Goal: Information Seeking & Learning: Learn about a topic

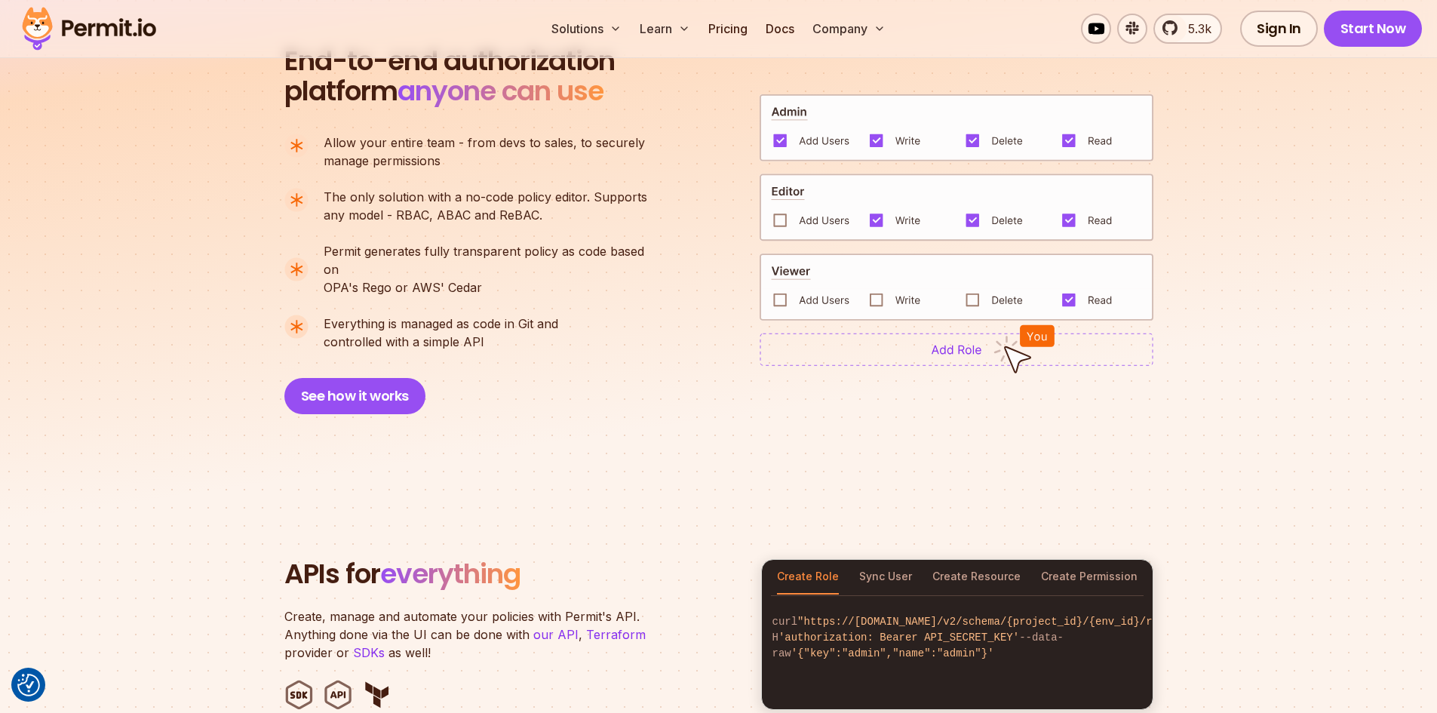
scroll to position [1056, 0]
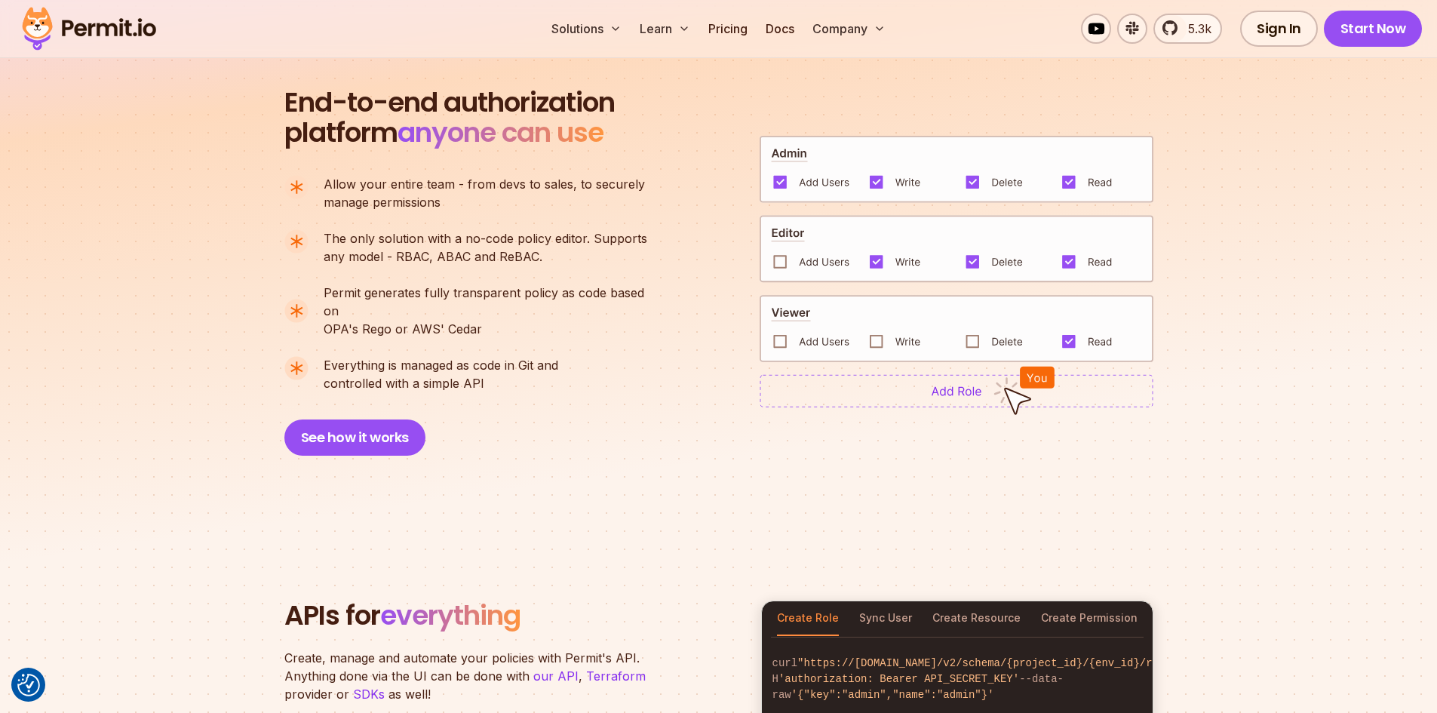
click at [972, 338] on img at bounding box center [956, 328] width 394 height 67
click at [964, 390] on img at bounding box center [956, 390] width 394 height 33
click at [873, 323] on img at bounding box center [956, 328] width 394 height 67
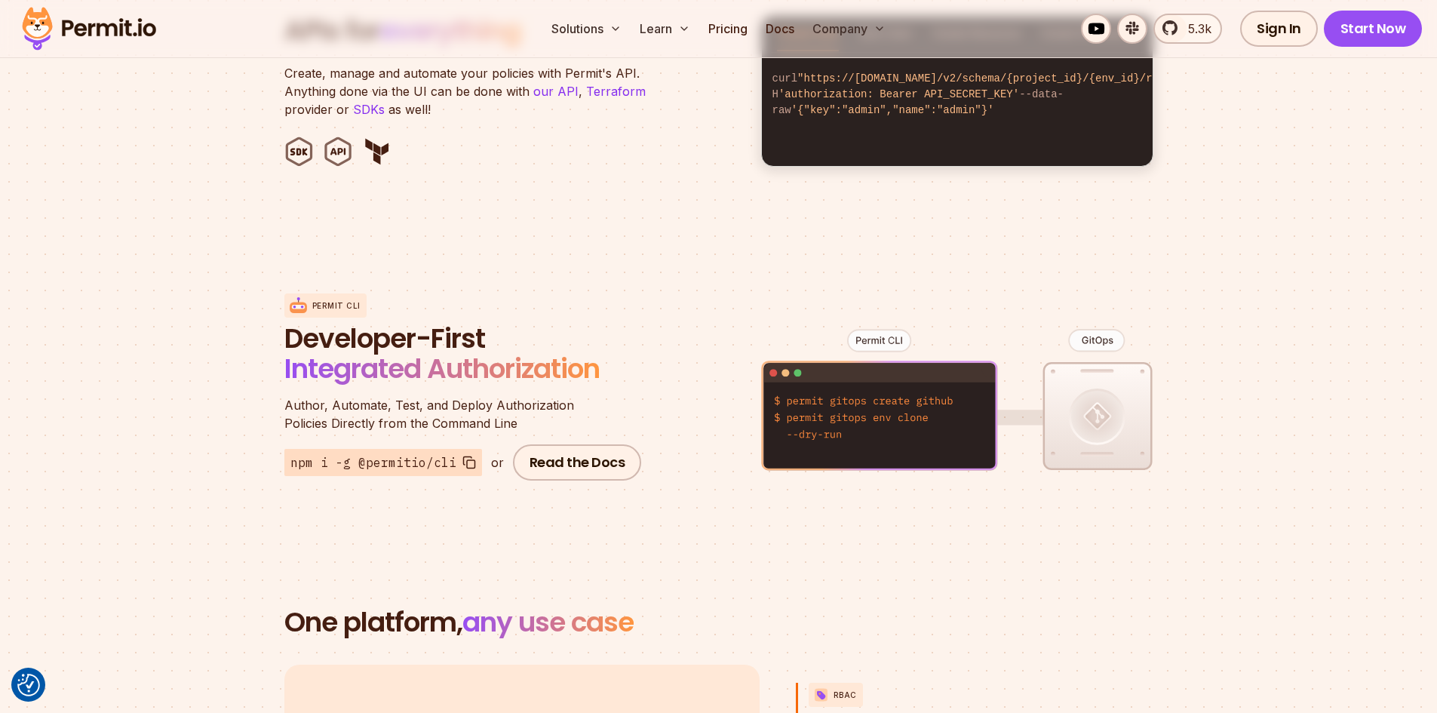
scroll to position [1810, 0]
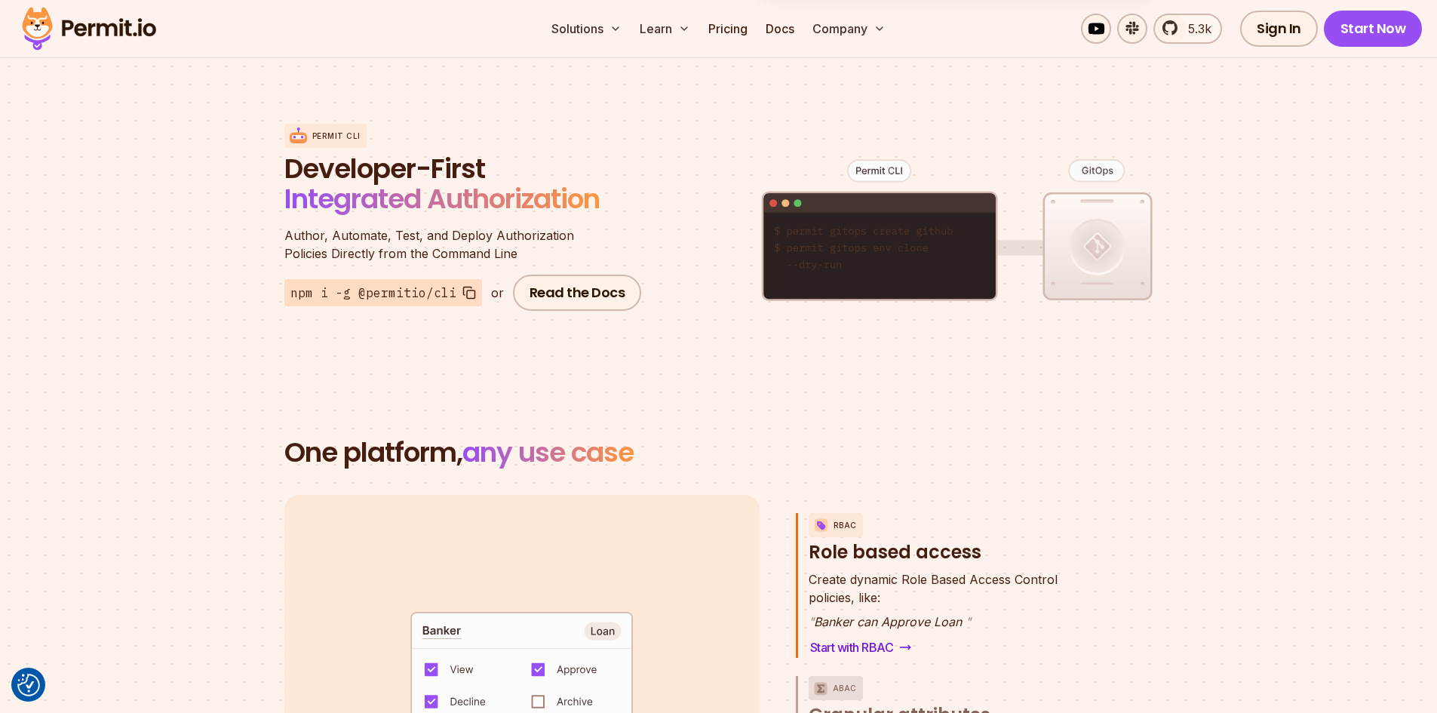
click at [1105, 228] on figure at bounding box center [957, 242] width 392 height 296
click at [1091, 227] on figure at bounding box center [957, 242] width 392 height 296
click at [1093, 148] on figure at bounding box center [957, 242] width 392 height 296
click at [1094, 232] on figure at bounding box center [957, 242] width 392 height 296
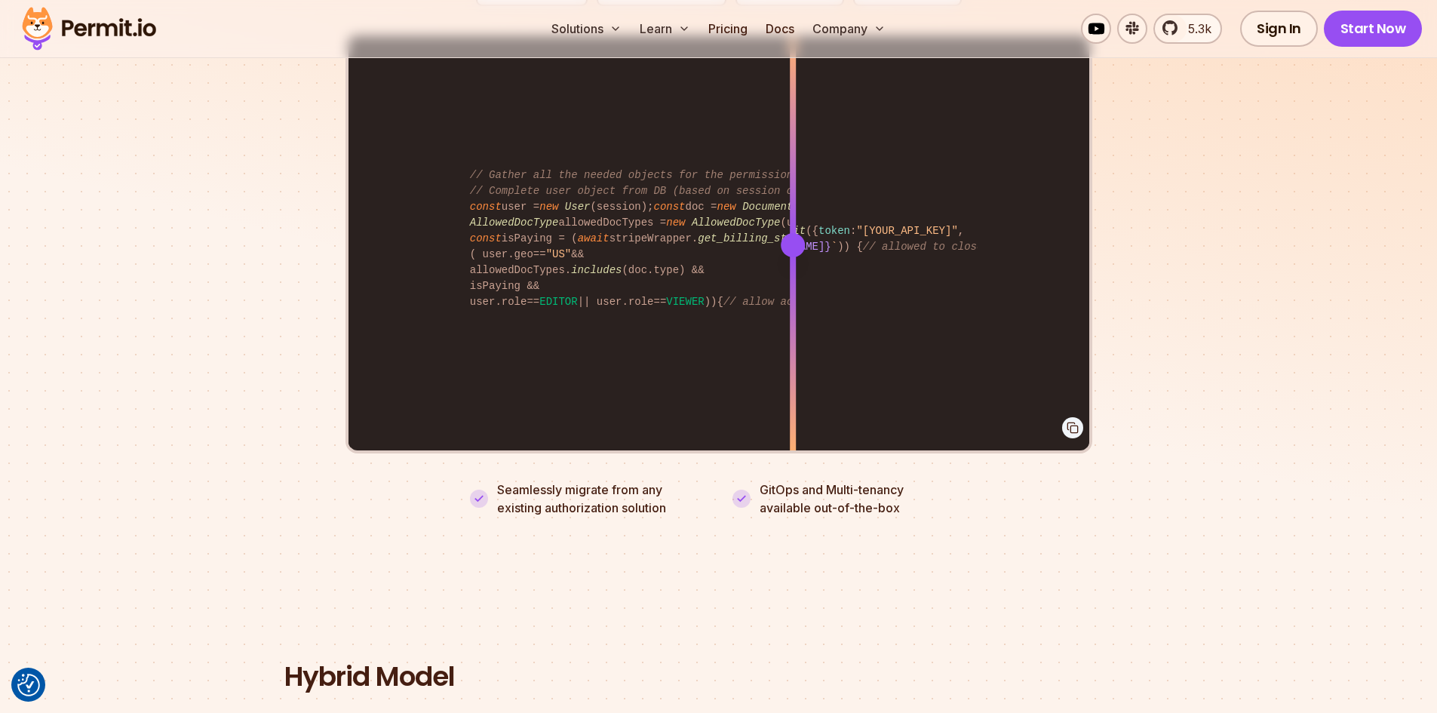
scroll to position [3167, 0]
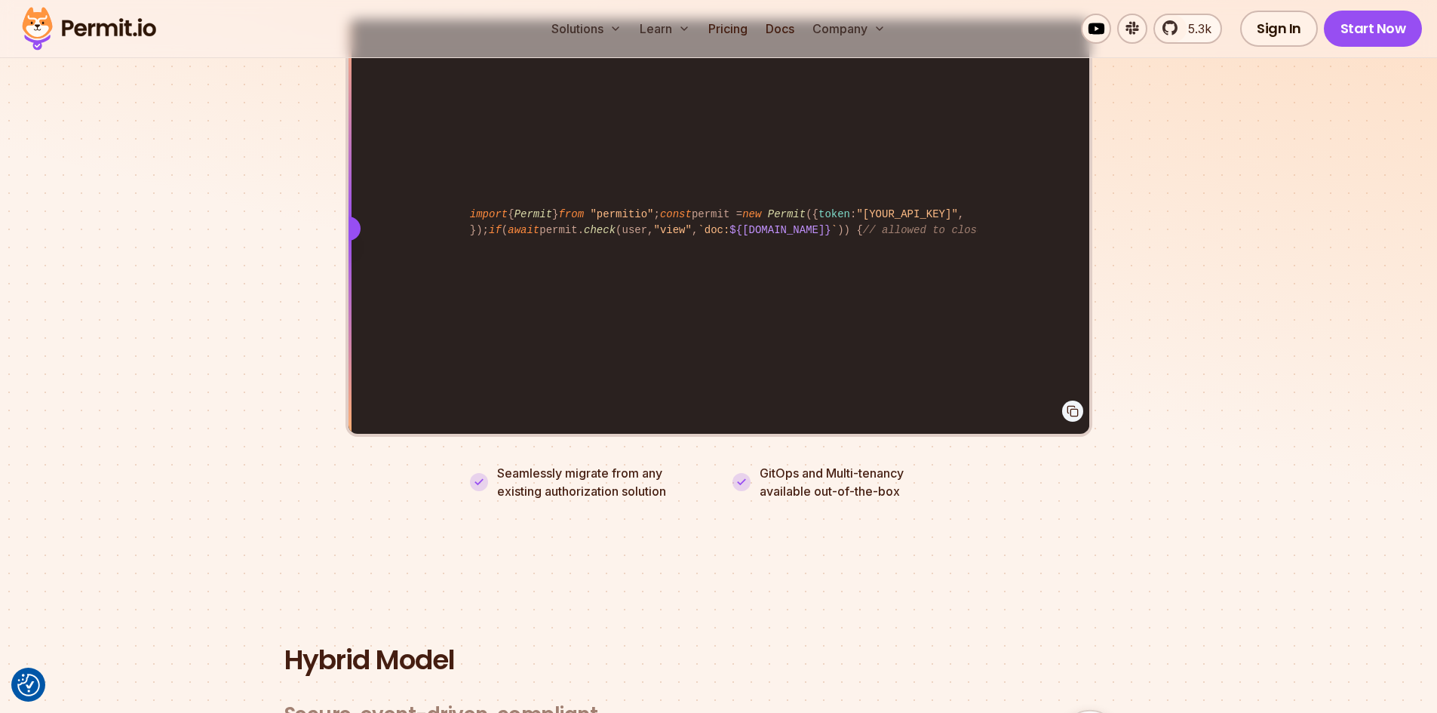
drag, startPoint x: 797, startPoint y: 206, endPoint x: 35, endPoint y: 429, distance: 794.4
click at [35, 429] on section "Fully functional authorization in 5 minutes Just add permit.check() to your cod…" at bounding box center [718, 101] width 1437 height 942
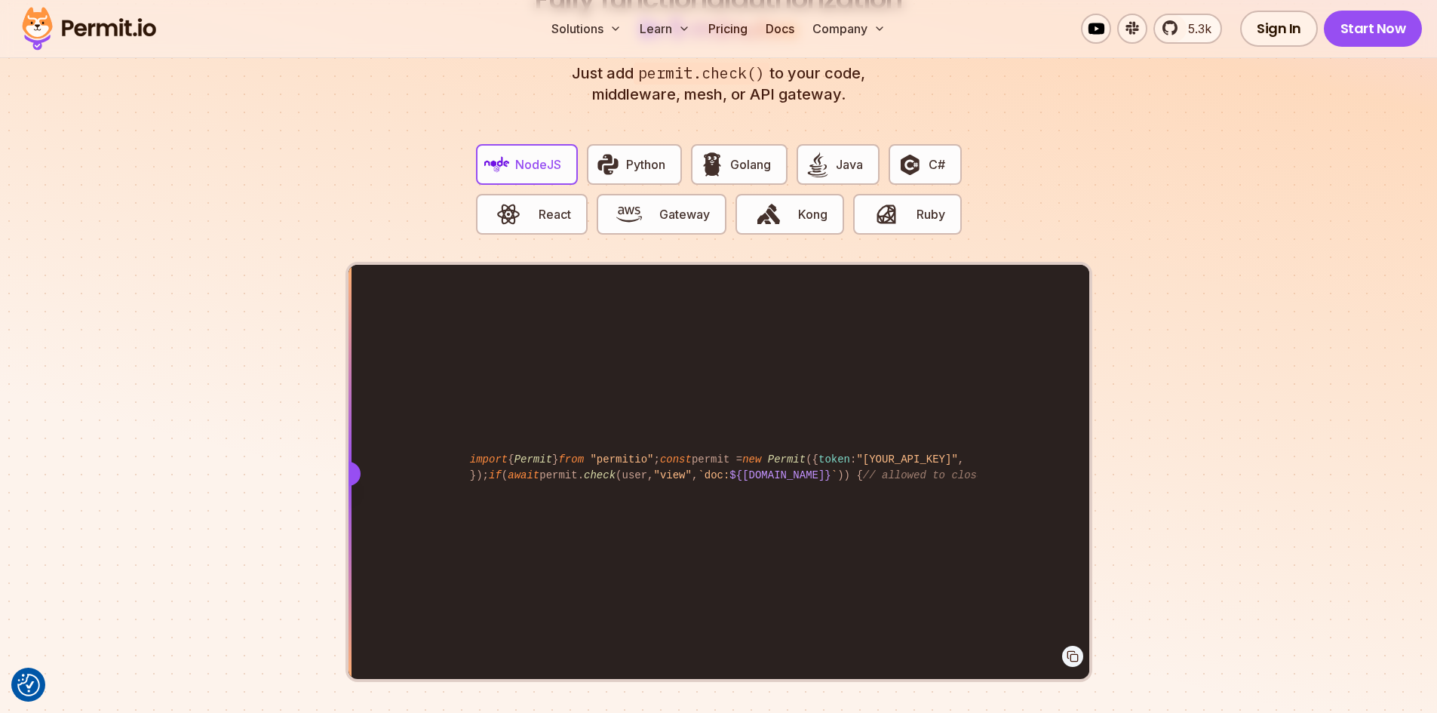
scroll to position [2866, 0]
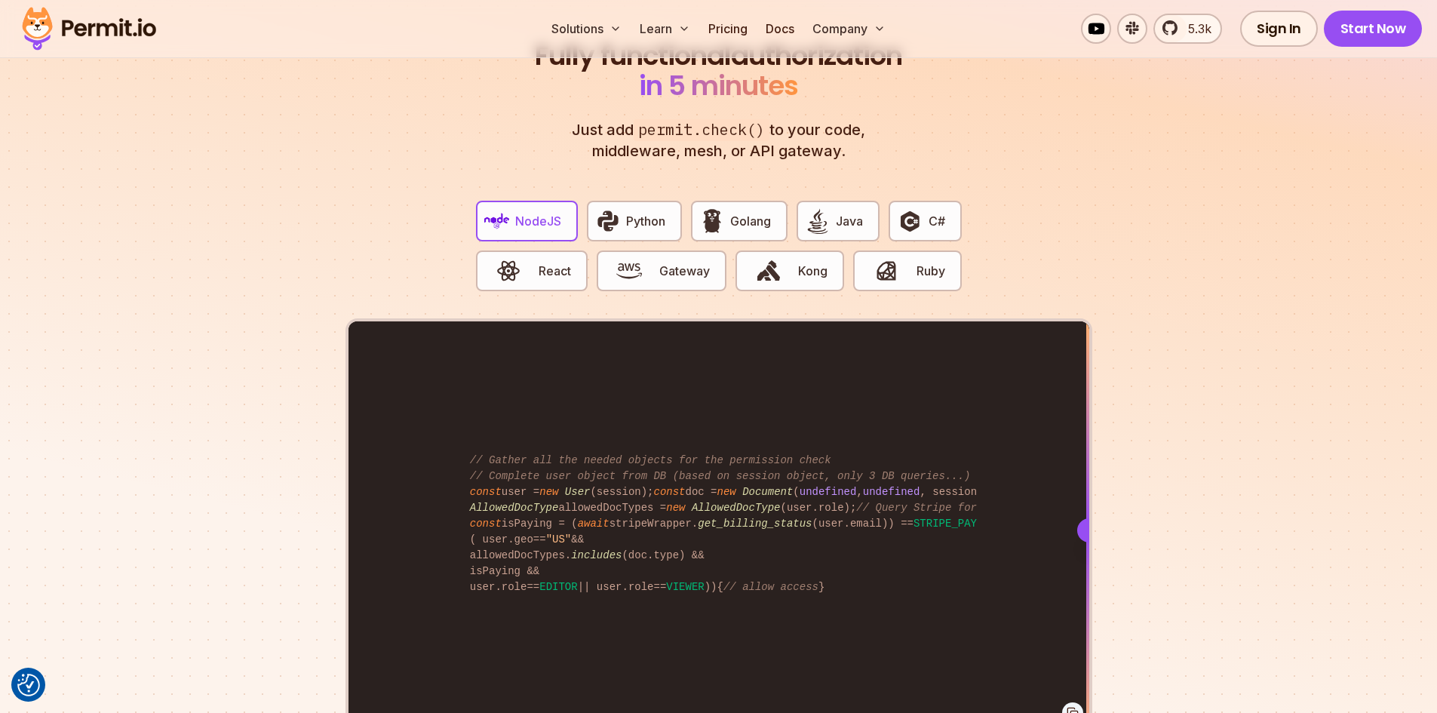
drag, startPoint x: 354, startPoint y: 510, endPoint x: 1148, endPoint y: 608, distance: 800.1
click at [1146, 609] on section "Fully functional authorization in 5 minutes Just add permit.check() to your cod…" at bounding box center [718, 403] width 1437 height 942
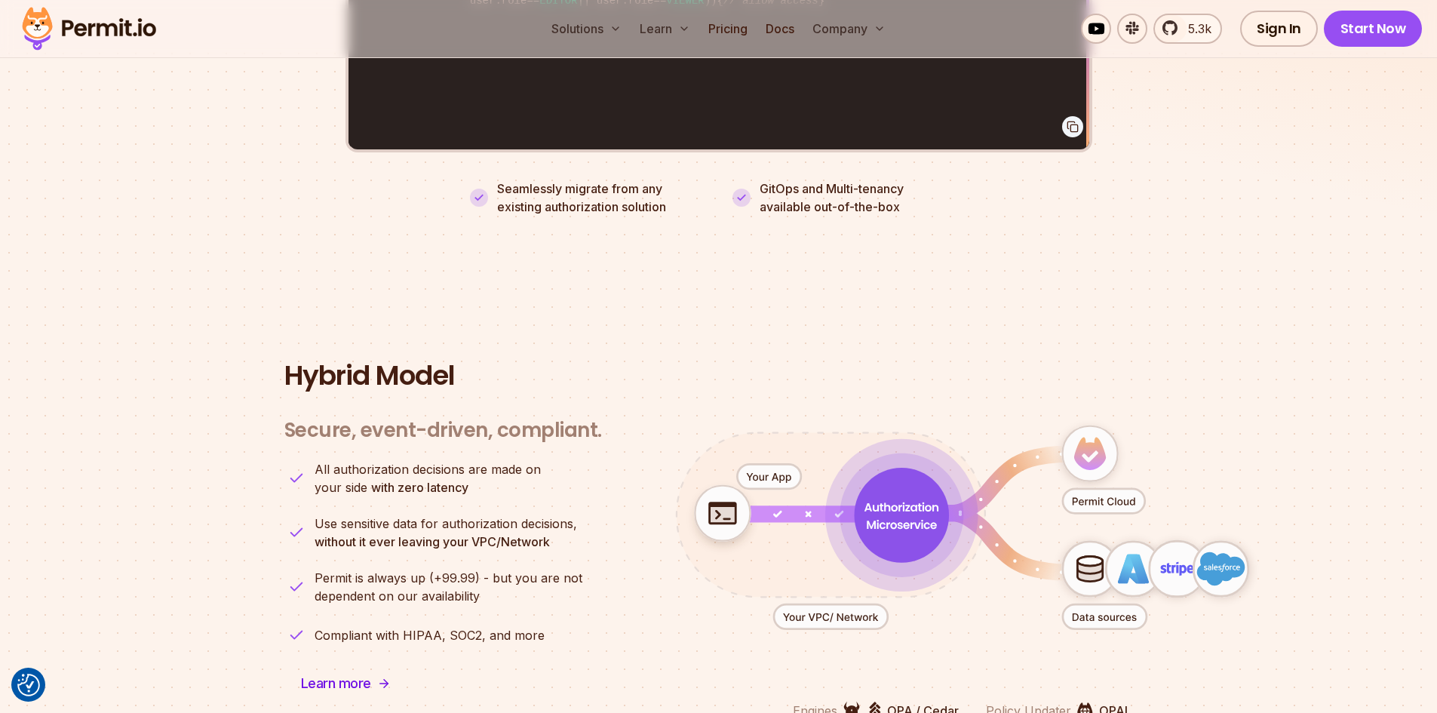
scroll to position [3469, 0]
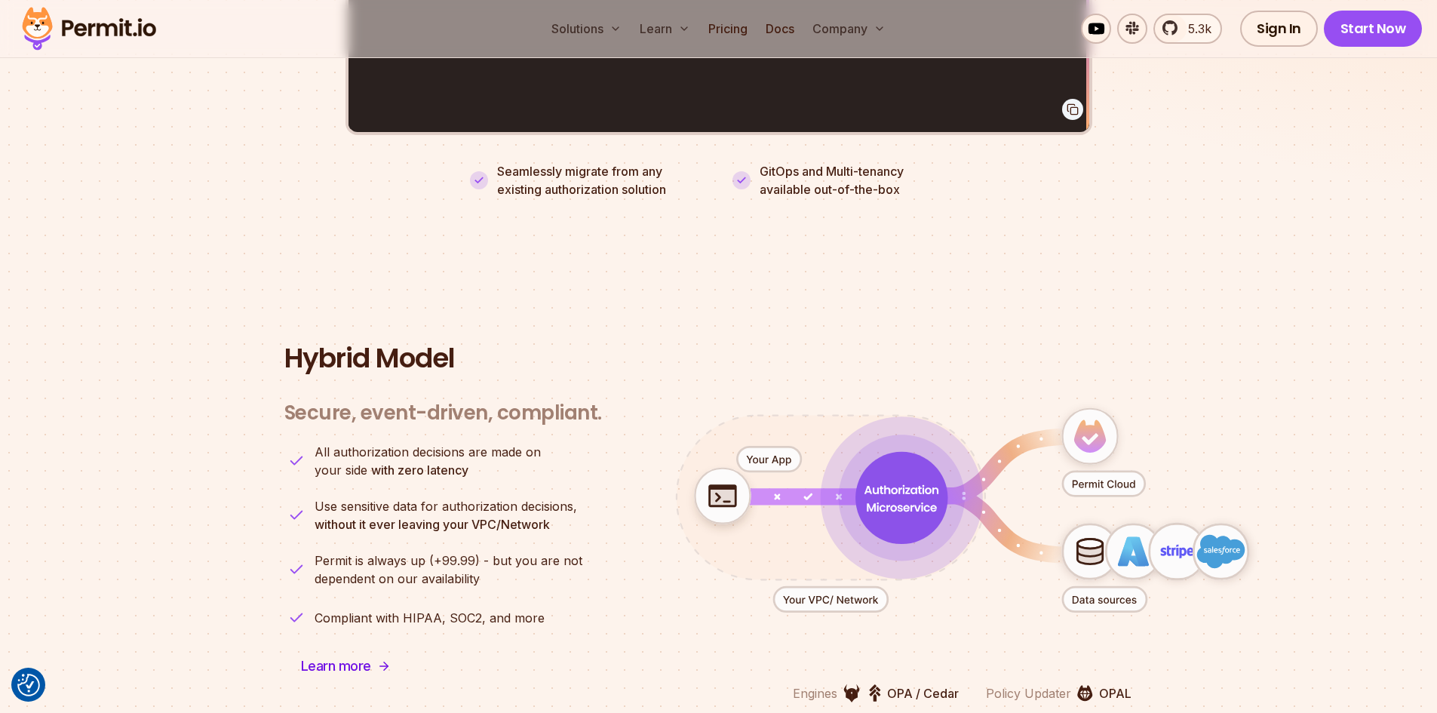
click at [897, 486] on icon "animation" at bounding box center [901, 498] width 92 height 92
click at [1086, 471] on icon "animation" at bounding box center [1103, 483] width 82 height 25
click at [908, 485] on icon "animation" at bounding box center [901, 497] width 89 height 89
click at [845, 587] on icon "animation" at bounding box center [830, 599] width 114 height 25
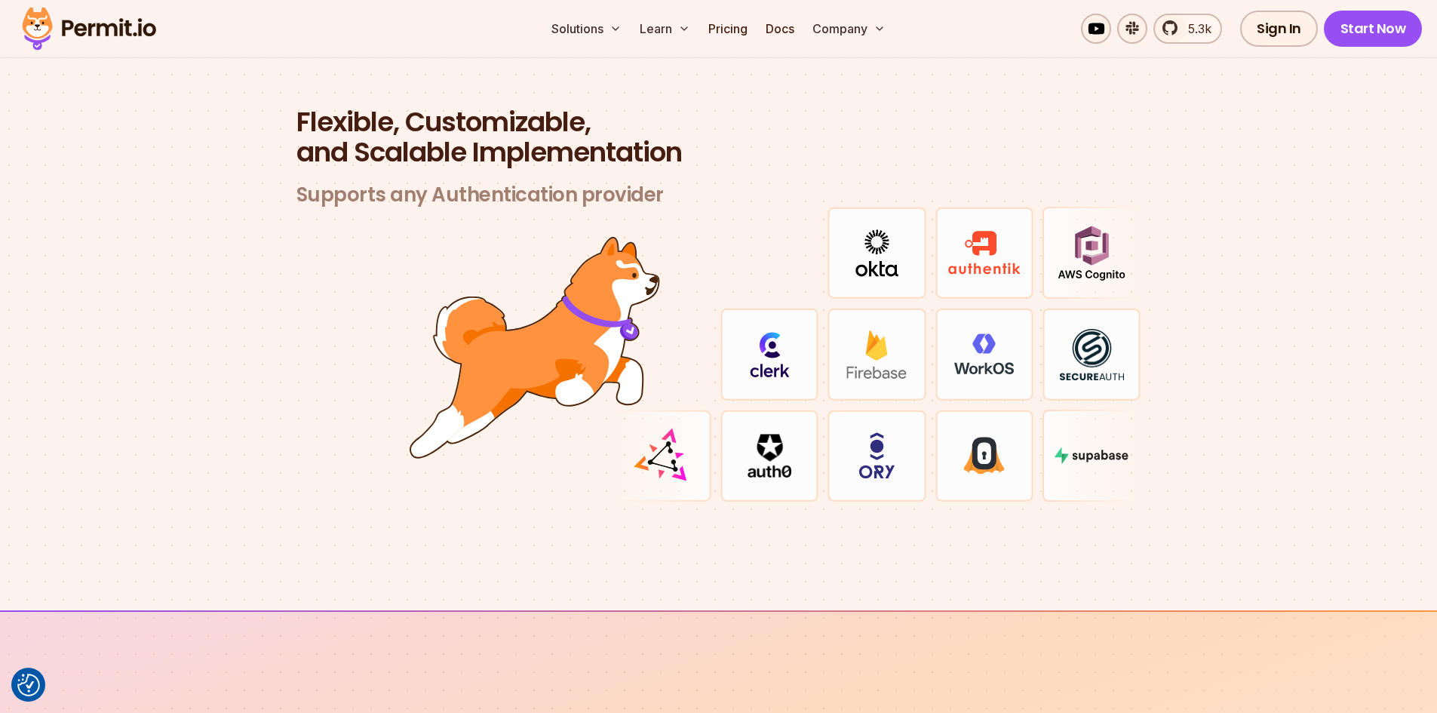
scroll to position [4374, 0]
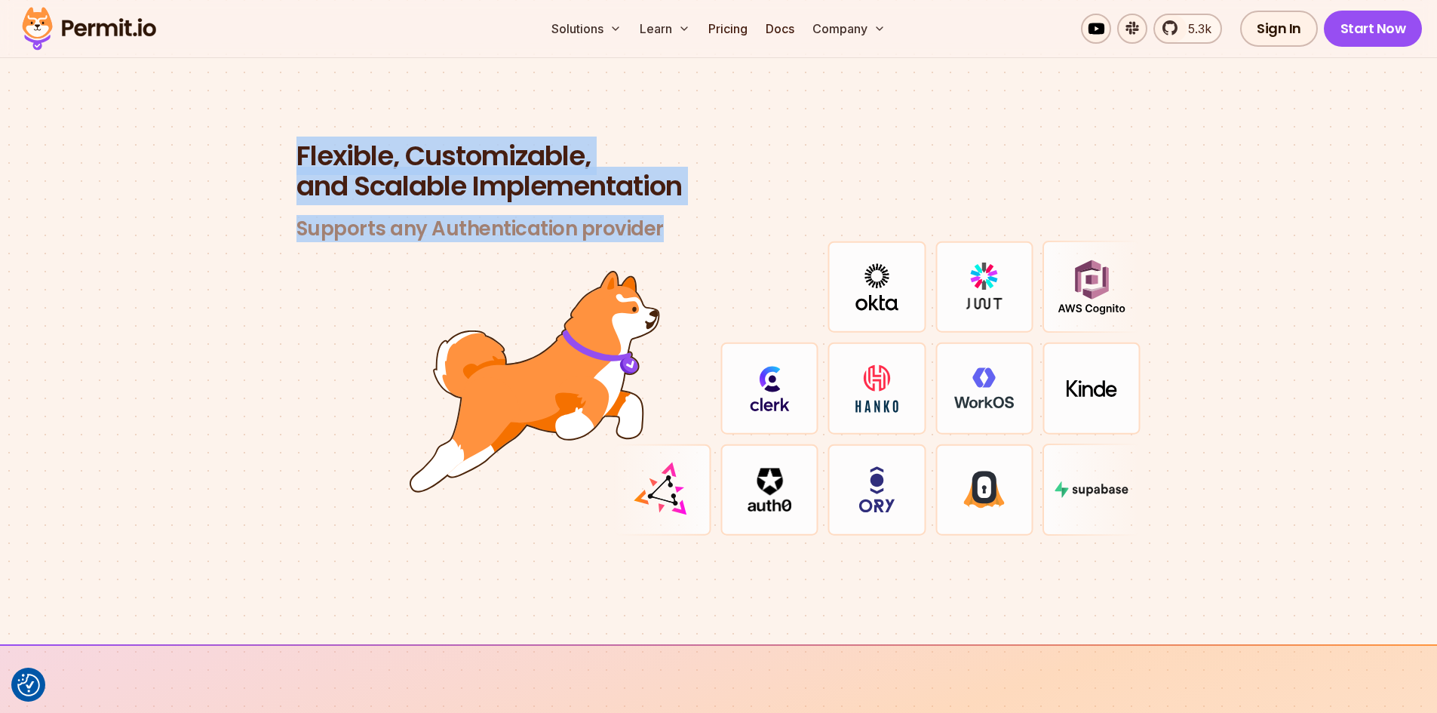
drag, startPoint x: 290, startPoint y: 142, endPoint x: 657, endPoint y: 211, distance: 373.7
click at [657, 211] on div "Flexible, Customizable, and Scalable Implementation Supports any Authentication…" at bounding box center [718, 338] width 869 height 395
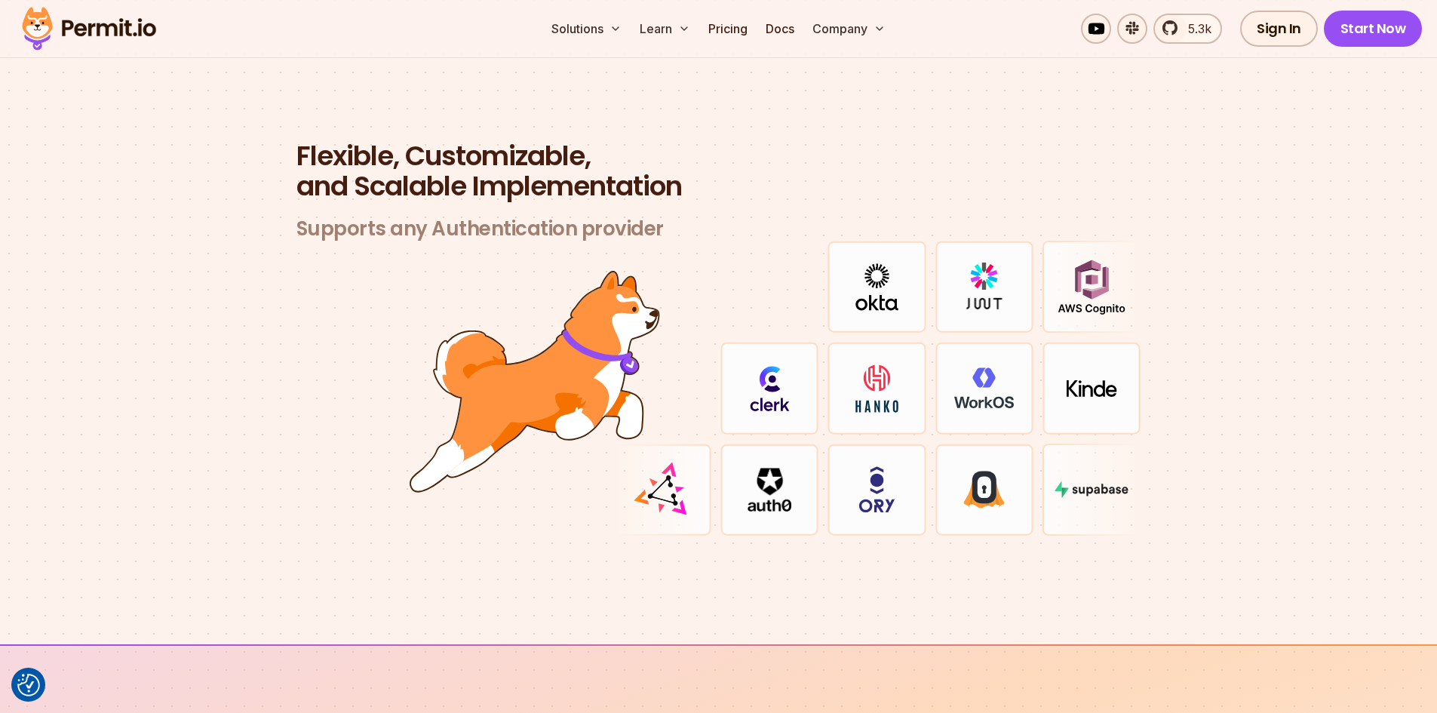
click at [457, 241] on div at bounding box center [718, 388] width 845 height 295
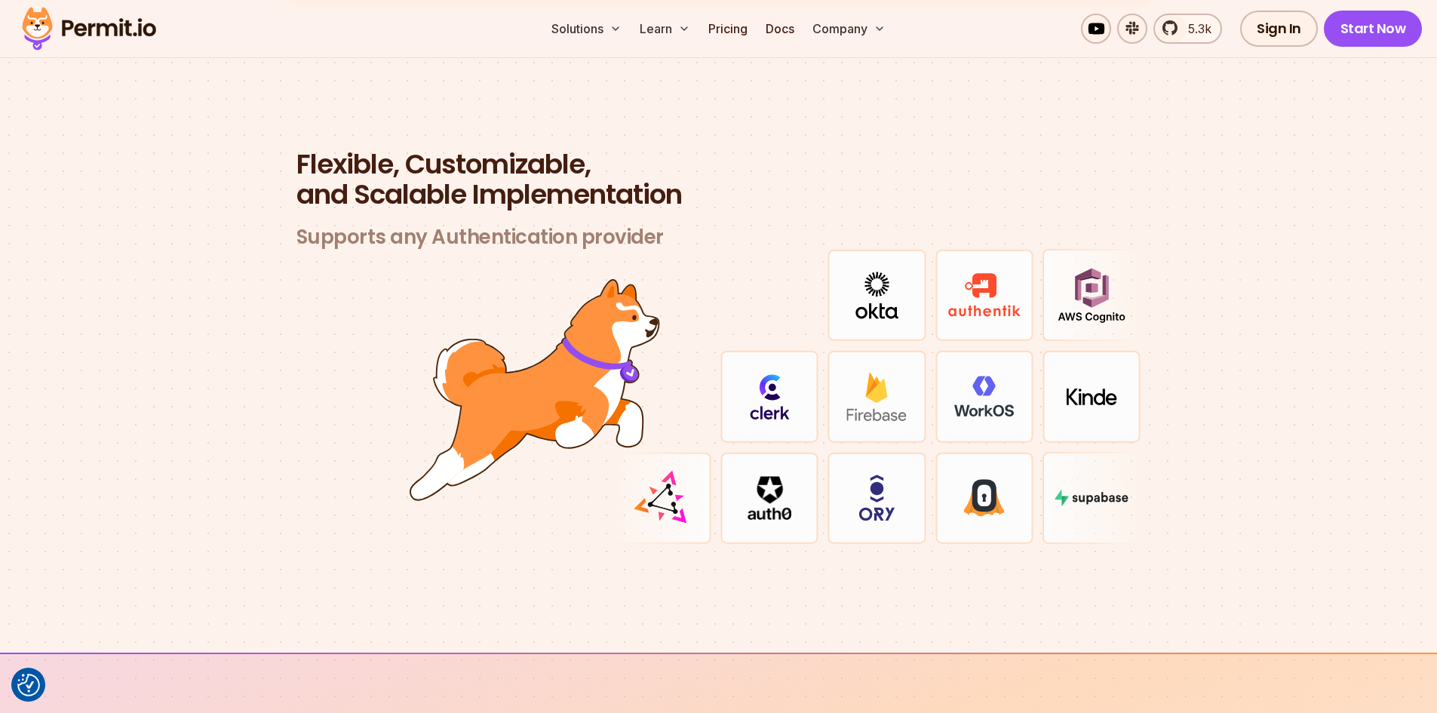
scroll to position [4298, 0]
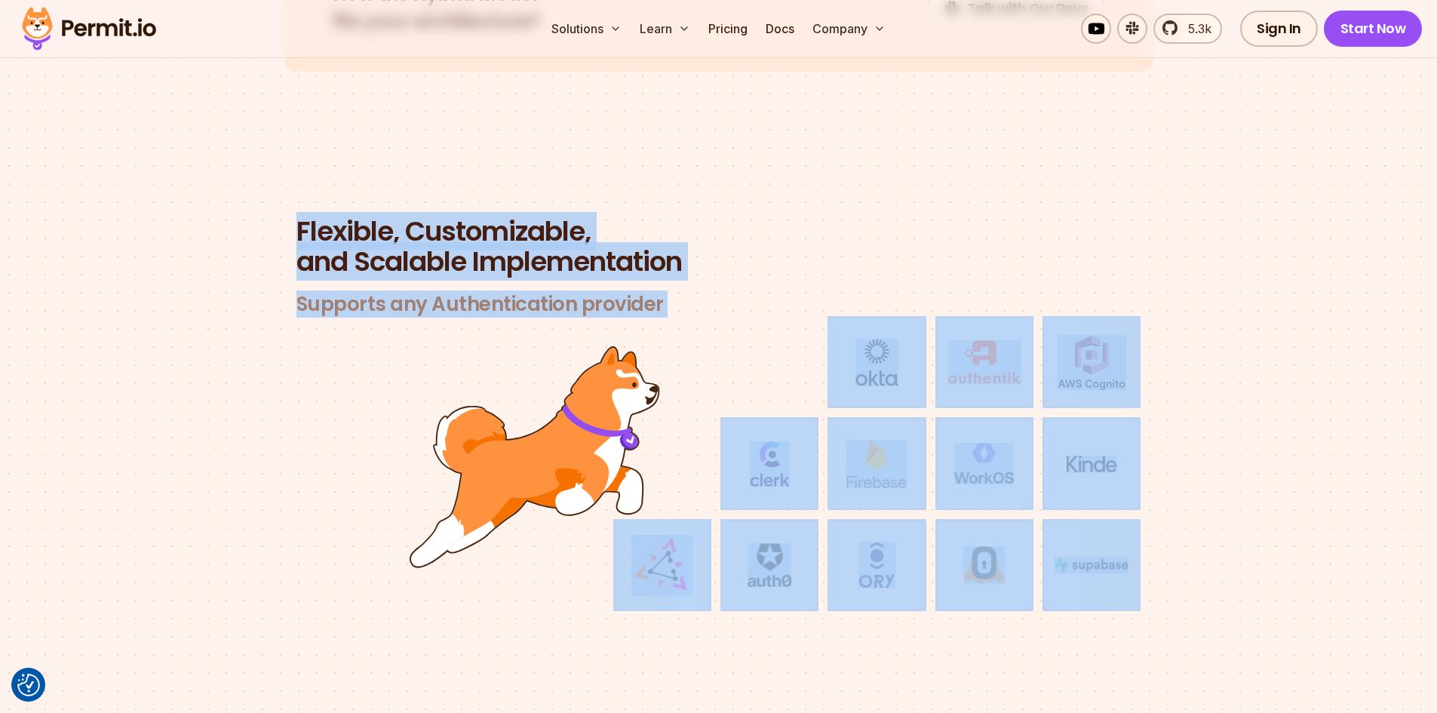
drag, startPoint x: 222, startPoint y: 188, endPoint x: 1264, endPoint y: 535, distance: 1098.4
click at [1264, 535] on section "Flexible, Customizable, and Scalable Implementation Supports any Authentication…" at bounding box center [718, 432] width 1437 height 576
click at [1262, 520] on section "Flexible, Customizable, and Scalable Implementation Supports any Authentication…" at bounding box center [718, 432] width 1437 height 576
click at [1158, 245] on section "Flexible, Customizable, and Scalable Implementation Supports any Authentication…" at bounding box center [718, 432] width 1437 height 576
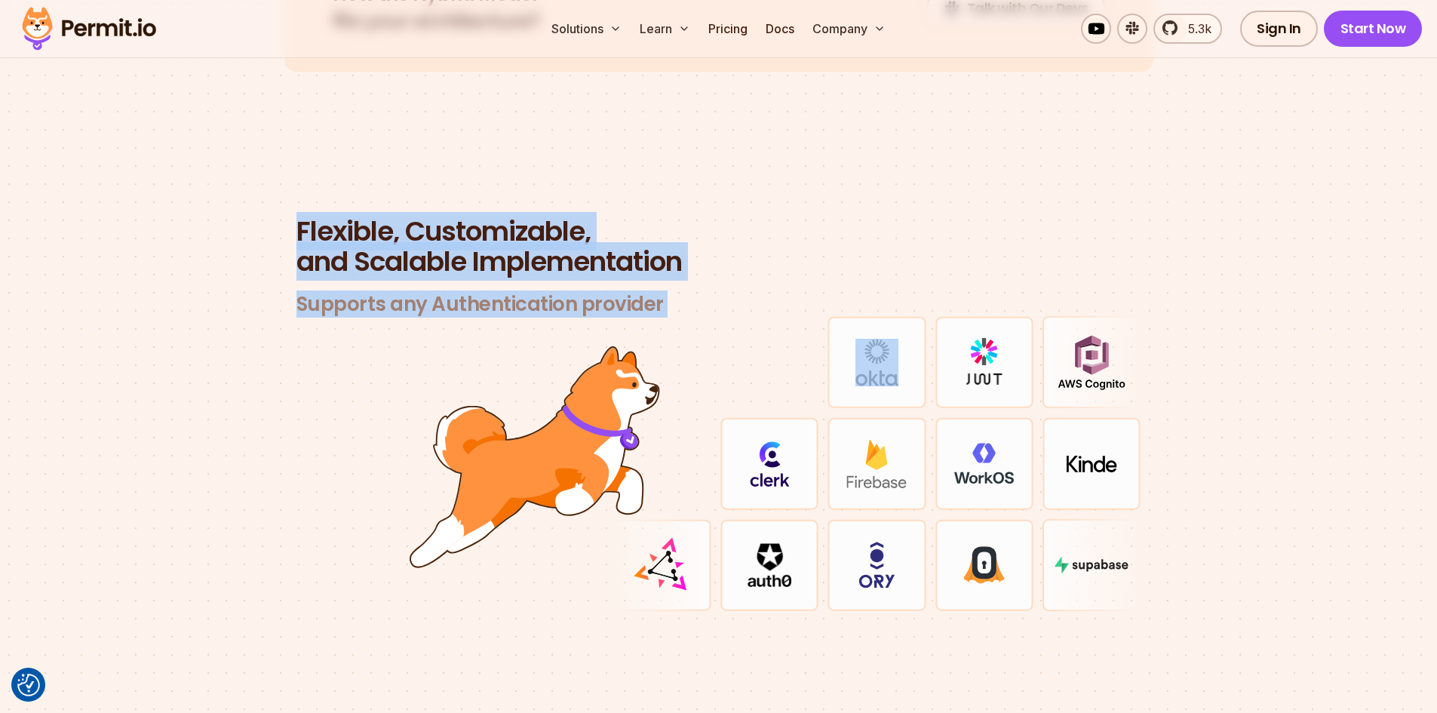
drag, startPoint x: 7, startPoint y: 189, endPoint x: 879, endPoint y: 375, distance: 892.0
click at [879, 375] on section "Flexible, Customizable, and Scalable Implementation Supports any Authentication…" at bounding box center [718, 432] width 1437 height 576
click at [1006, 222] on span "Flexible, Customizable," at bounding box center [718, 231] width 845 height 30
click at [1050, 267] on header "Flexible, Customizable, and Scalable Implementation Supports any Authentication…" at bounding box center [718, 266] width 845 height 100
